Goal: Task Accomplishment & Management: Use online tool/utility

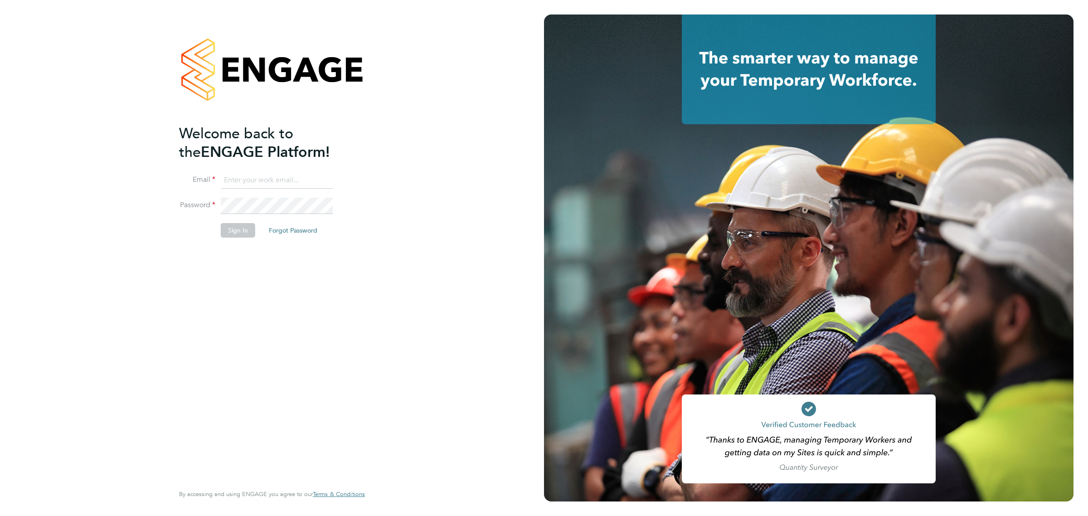
type input "james.harding@wates.co.uk"
click at [239, 234] on button "Sign In" at bounding box center [238, 230] width 34 height 15
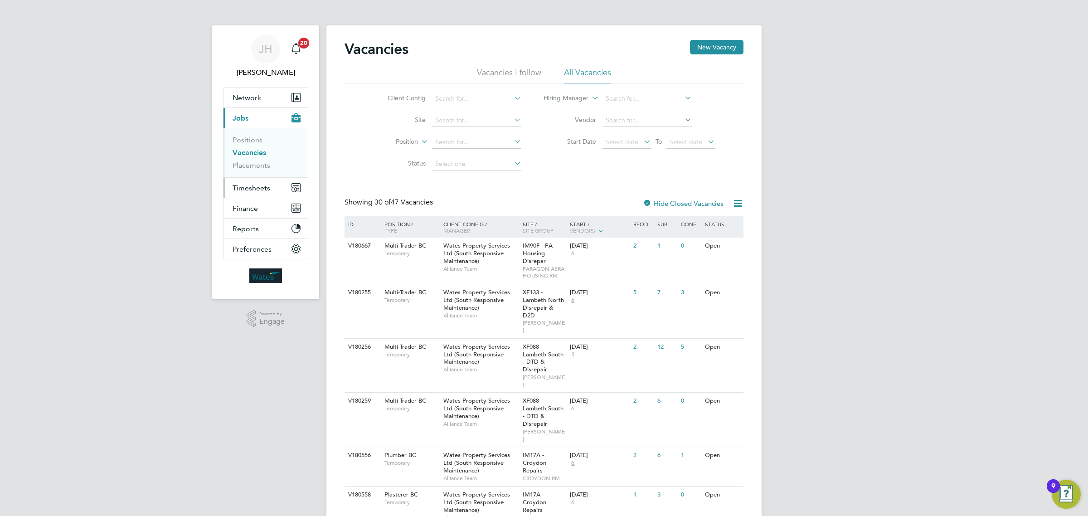
click at [248, 188] on span "Timesheets" at bounding box center [252, 188] width 38 height 9
click at [259, 164] on link "Timesheets" at bounding box center [252, 160] width 38 height 9
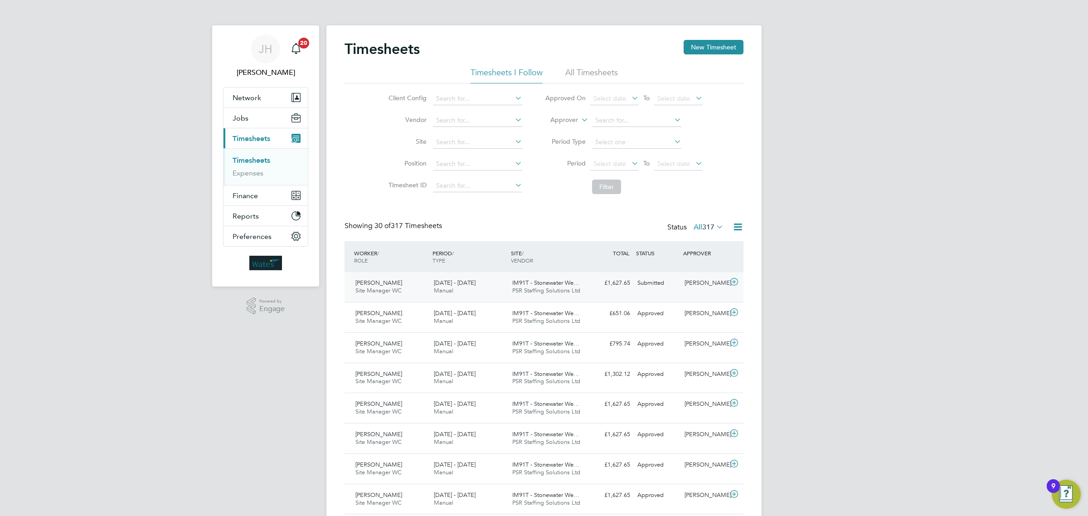
click at [733, 285] on icon at bounding box center [734, 281] width 11 height 7
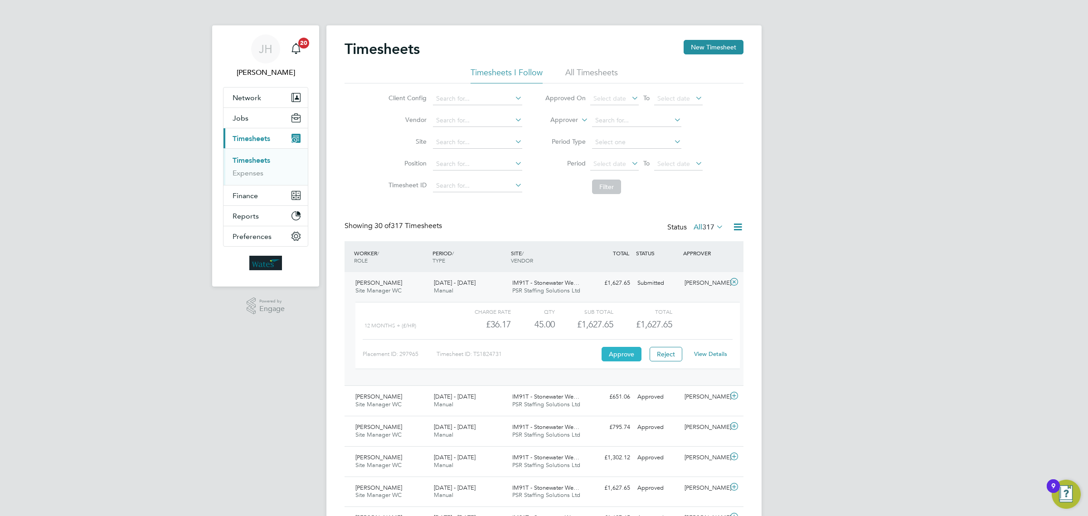
click at [629, 354] on button "Approve" at bounding box center [622, 354] width 40 height 15
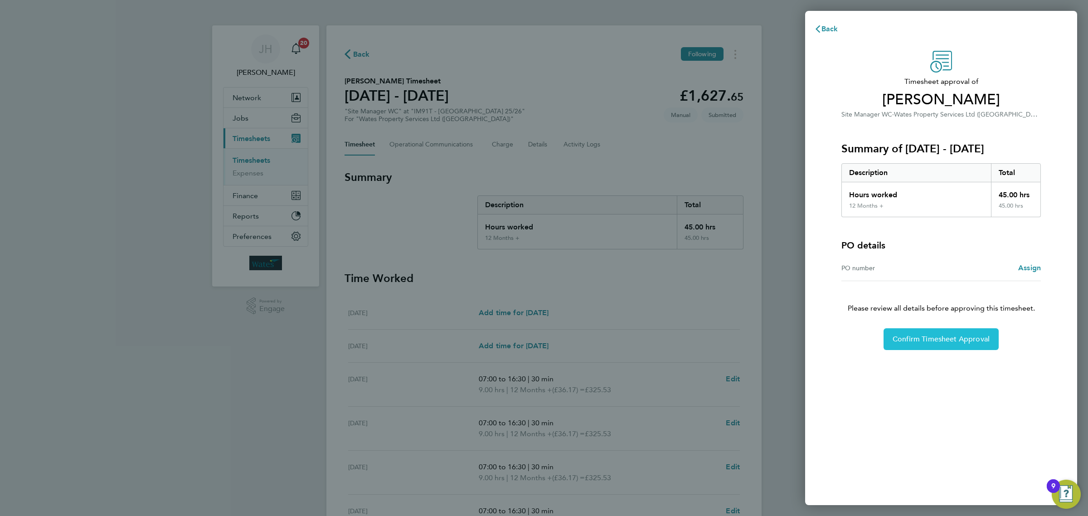
click at [908, 338] on span "Confirm Timesheet Approval" at bounding box center [941, 339] width 97 height 9
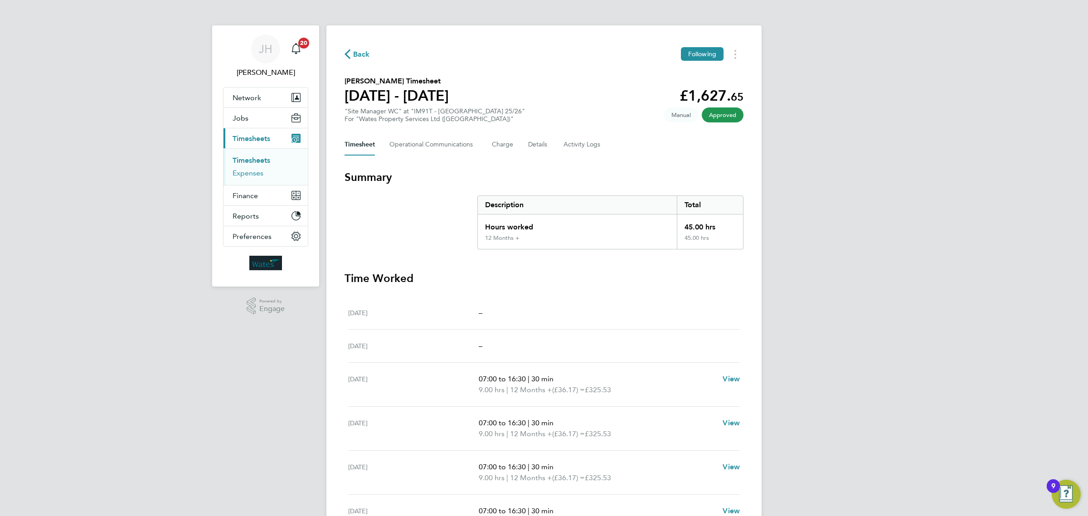
click at [253, 175] on link "Expenses" at bounding box center [248, 173] width 31 height 9
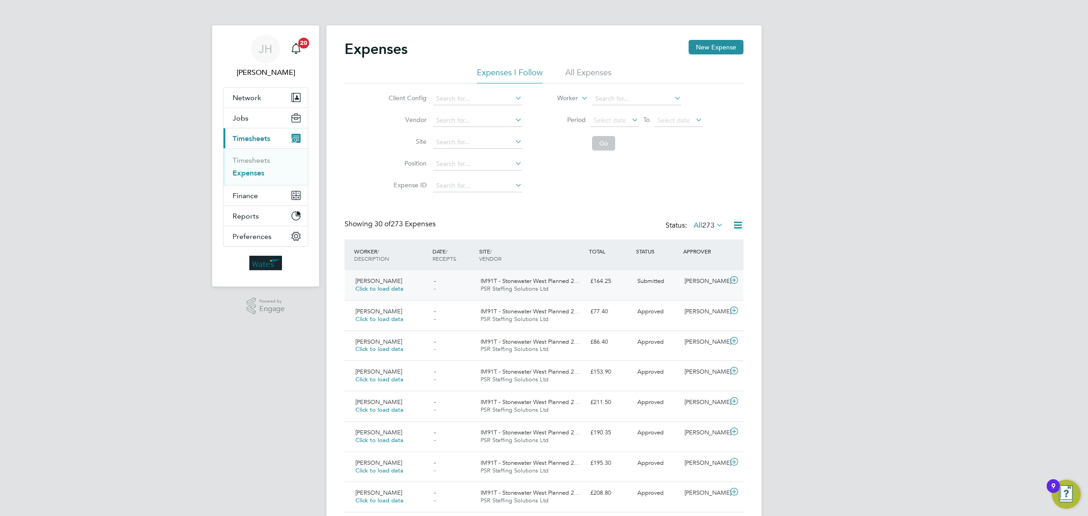
click at [730, 278] on icon at bounding box center [734, 280] width 11 height 7
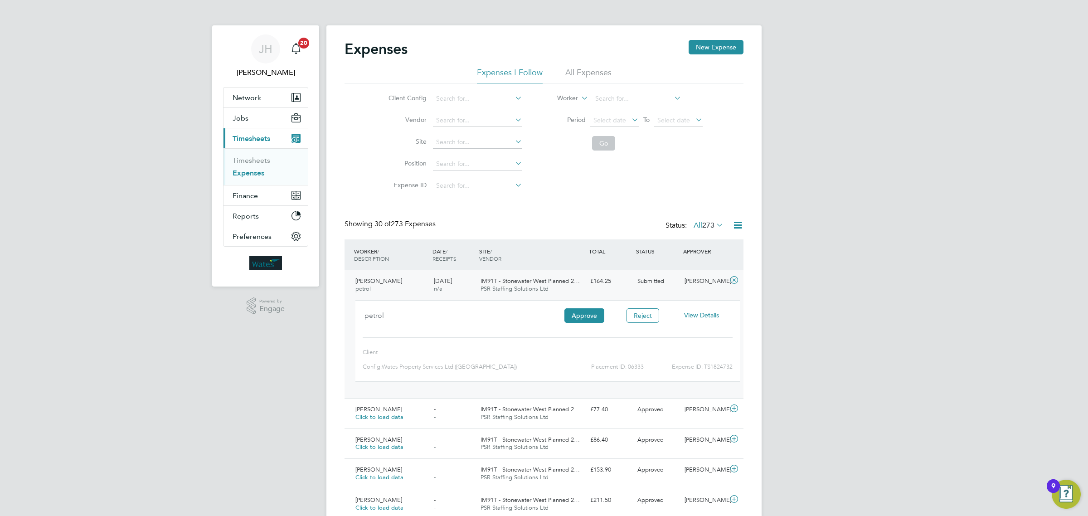
click at [701, 316] on span "View Details" at bounding box center [701, 315] width 35 height 8
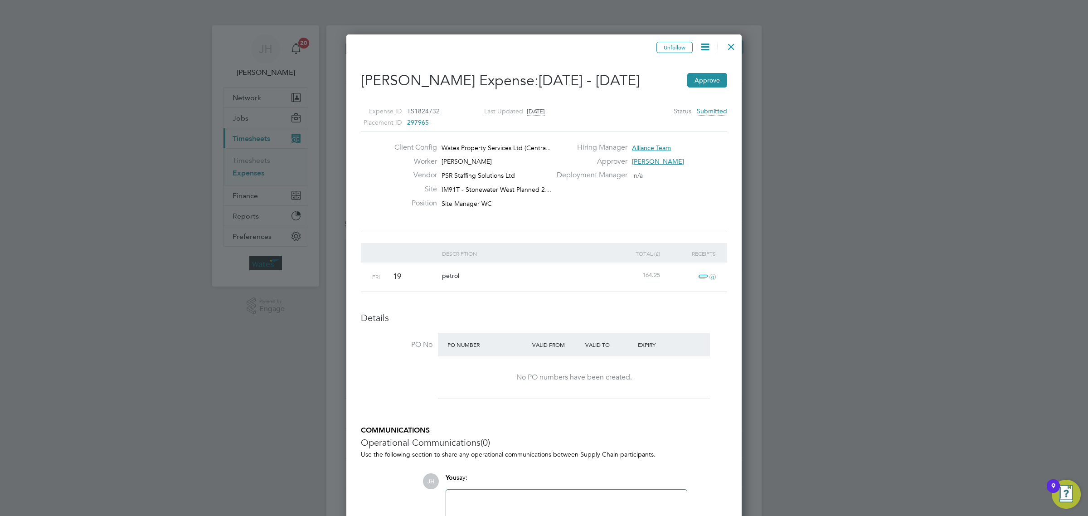
click at [731, 49] on div at bounding box center [731, 44] width 16 height 16
